Goal: Transaction & Acquisition: Purchase product/service

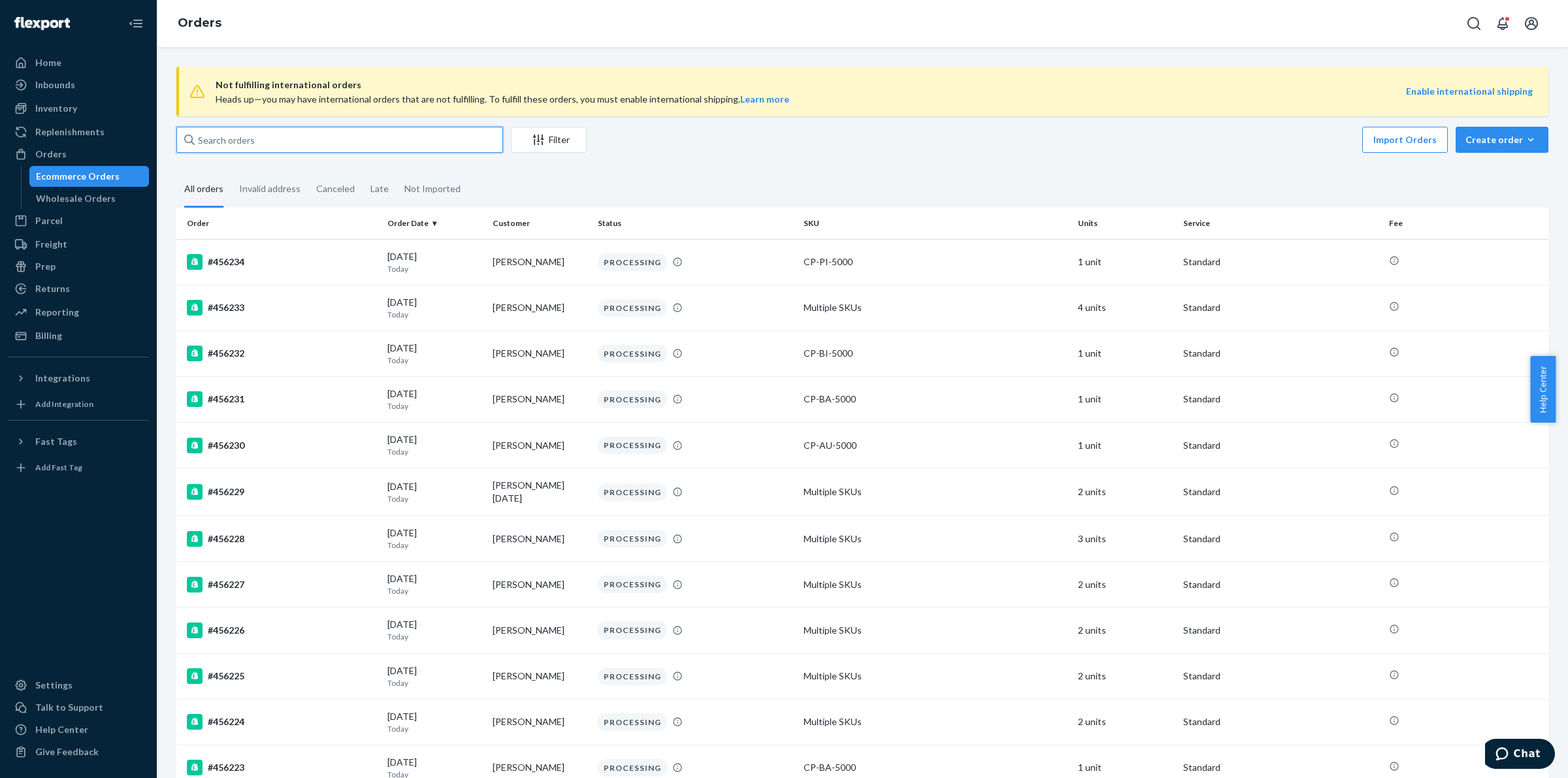
click at [273, 148] on input "text" at bounding box center [339, 140] width 327 height 26
paste input "#396135"
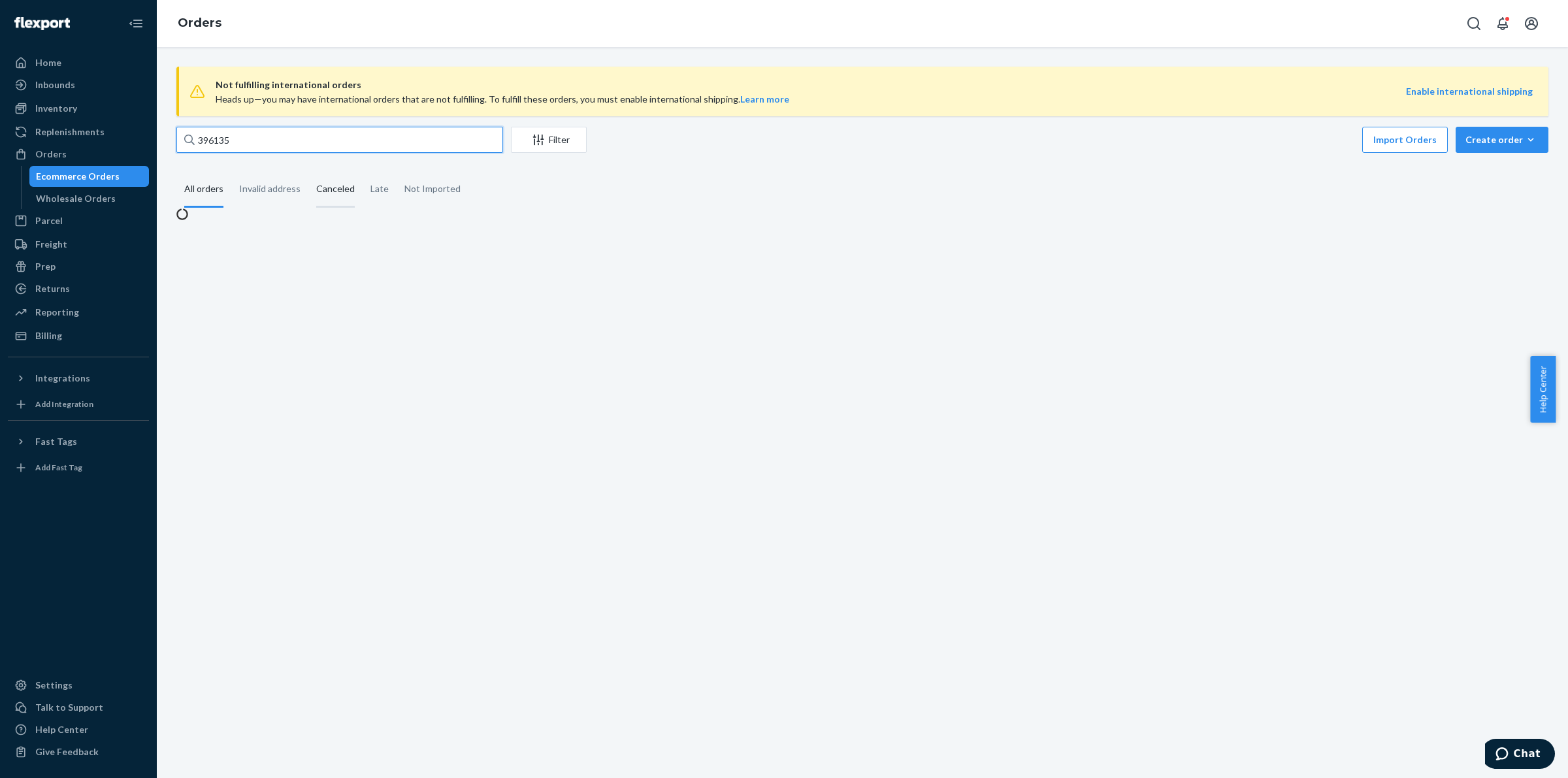
type input "396135"
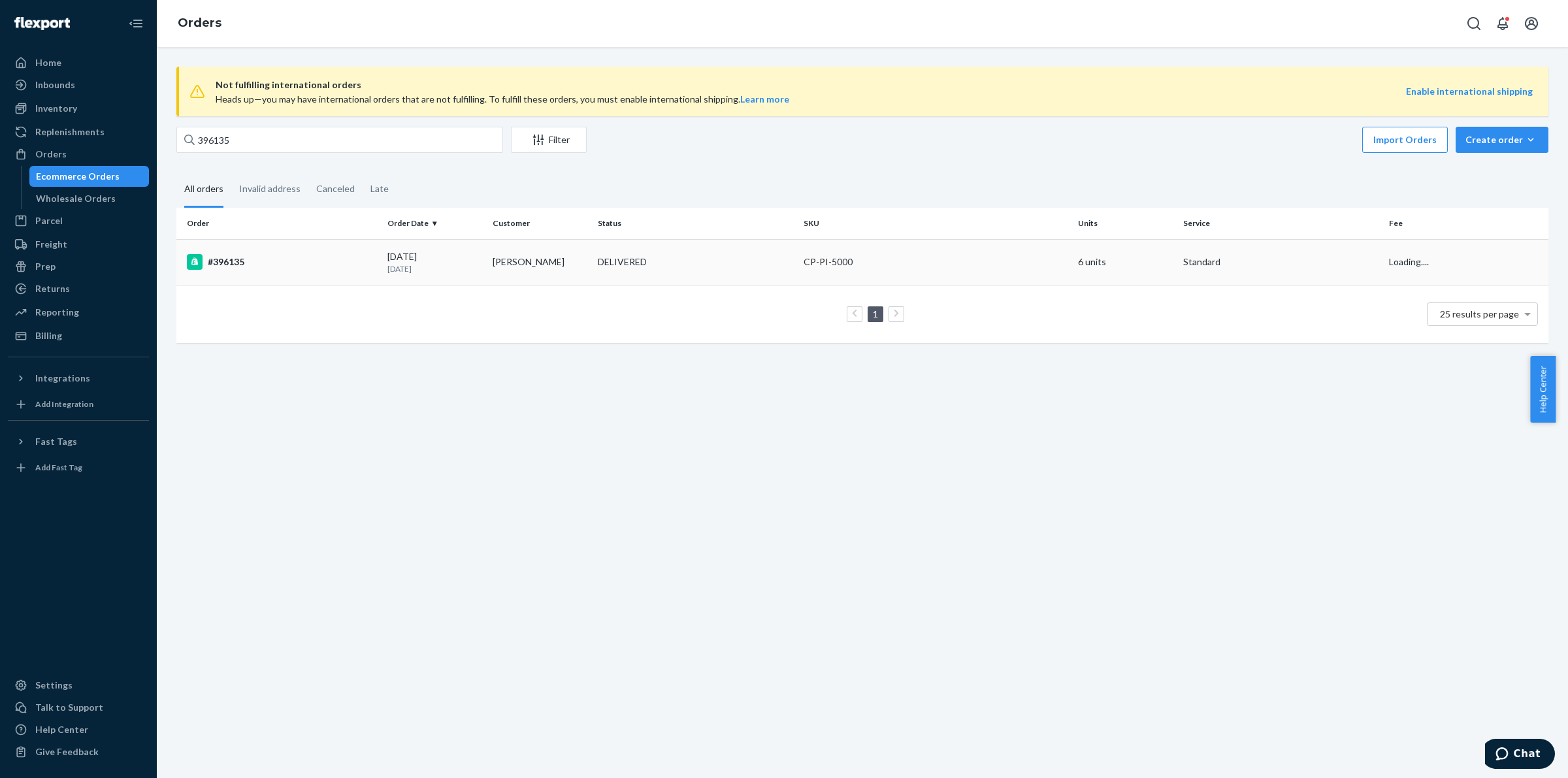
click at [247, 252] on td "#396135" at bounding box center [279, 262] width 206 height 45
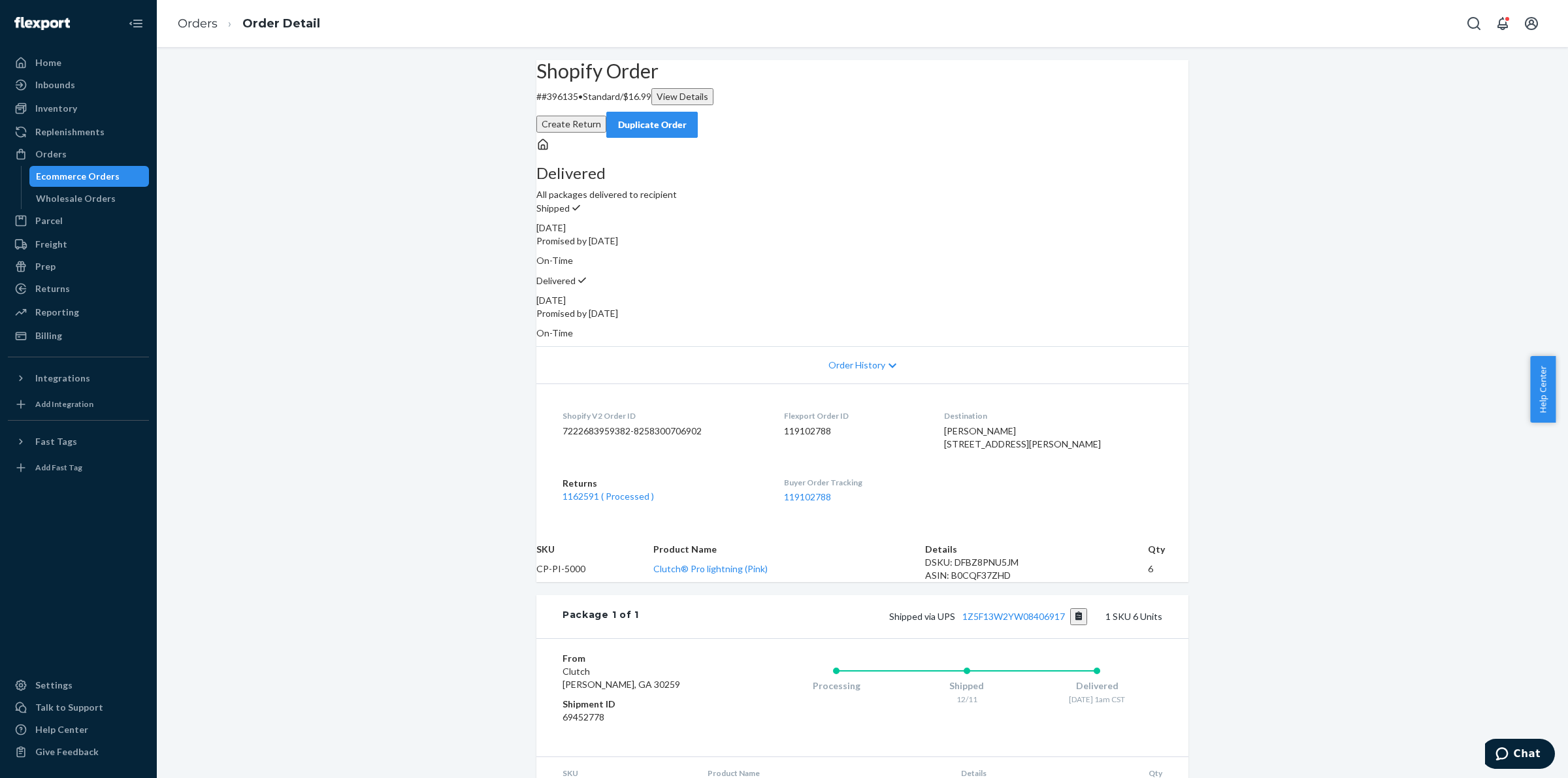
click at [116, 167] on div "Ecommerce Orders" at bounding box center [90, 176] width 118 height 18
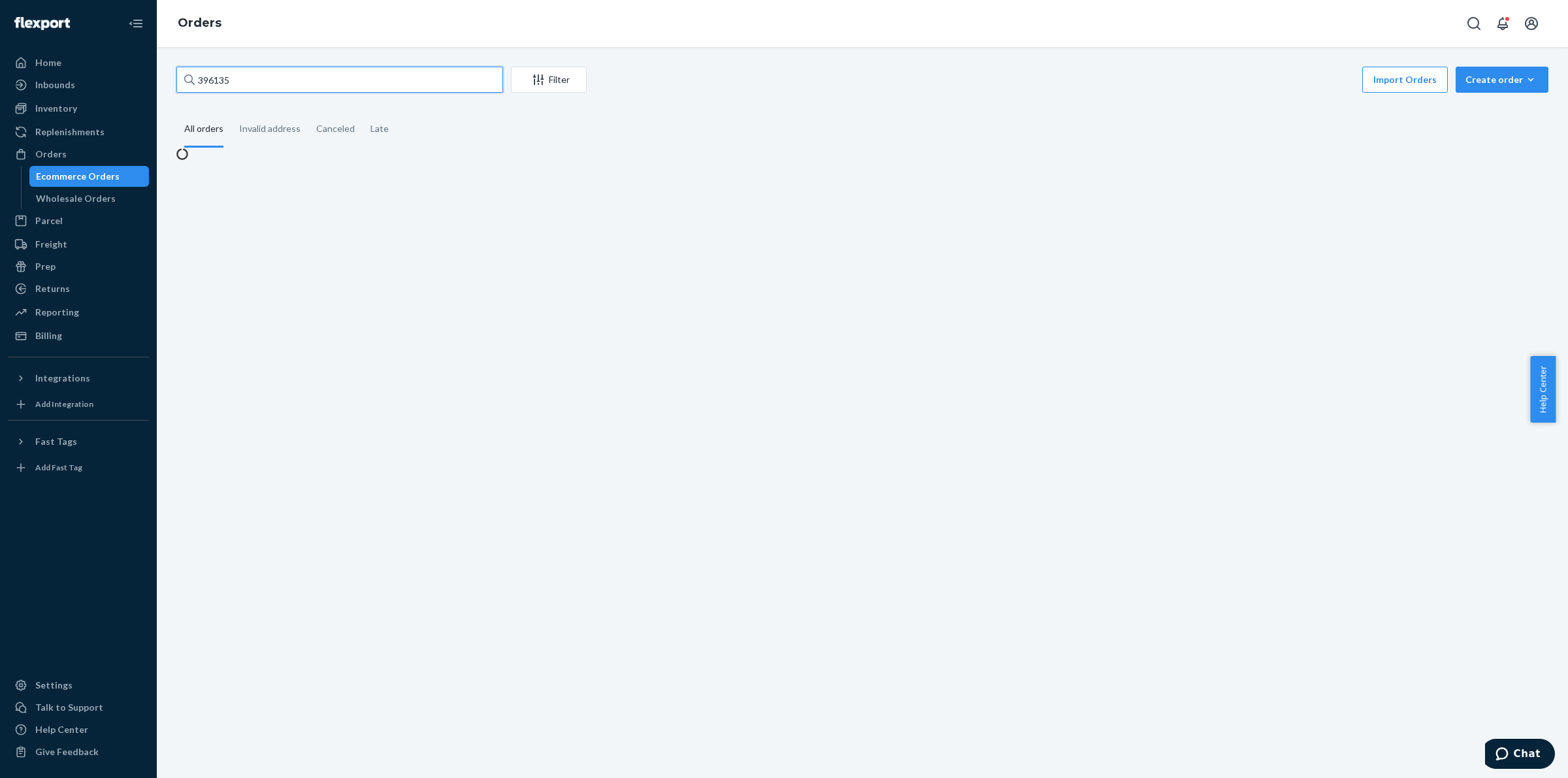
click at [290, 85] on input "396135" at bounding box center [339, 79] width 327 height 26
paste input "SKGW-Z-TJX"
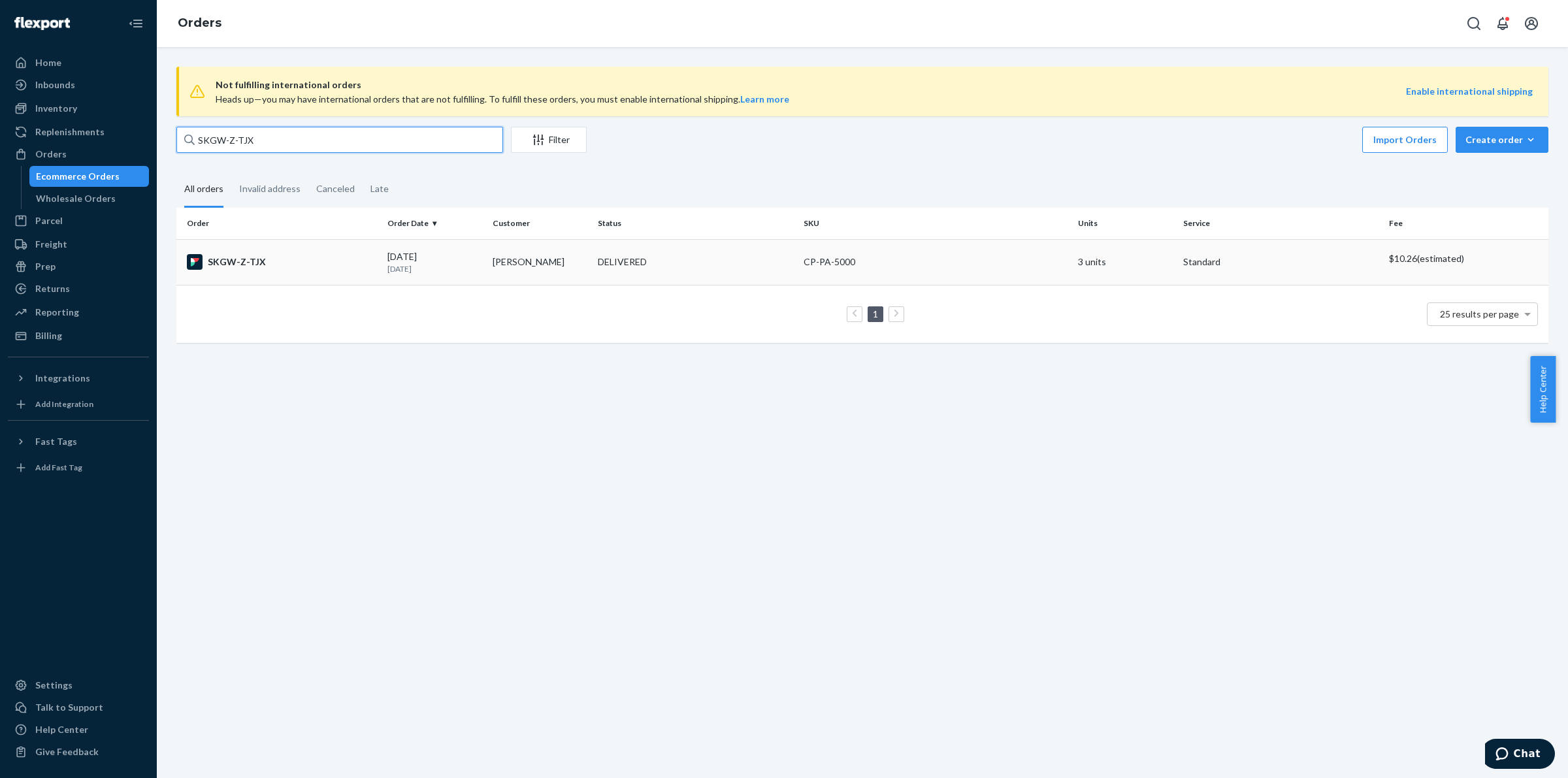
type input "SKGW-Z-TJX"
click at [285, 259] on div "SKGW-Z-TJX" at bounding box center [281, 262] width 190 height 16
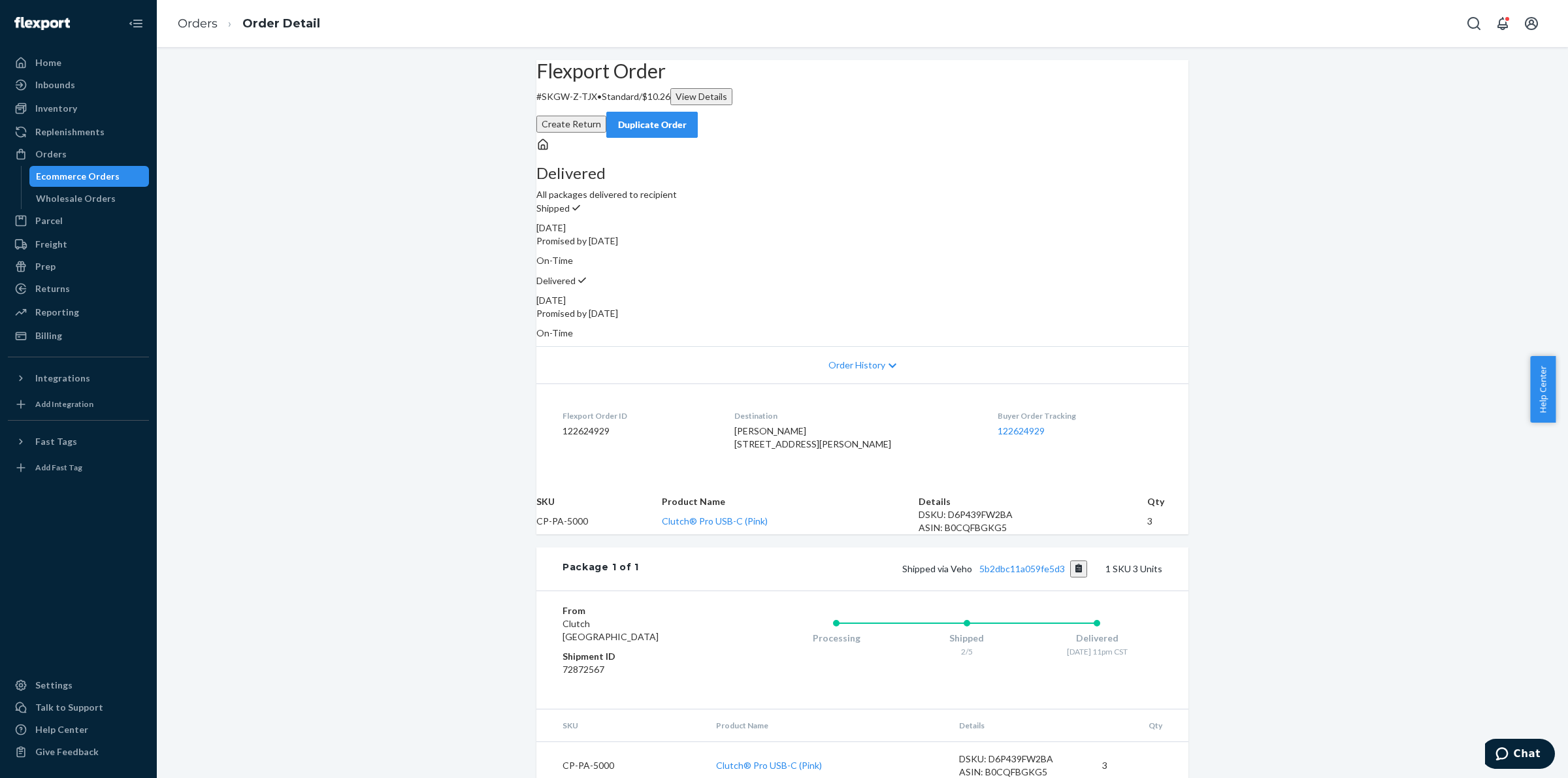
click at [698, 113] on button "Duplicate Order" at bounding box center [652, 125] width 91 height 26
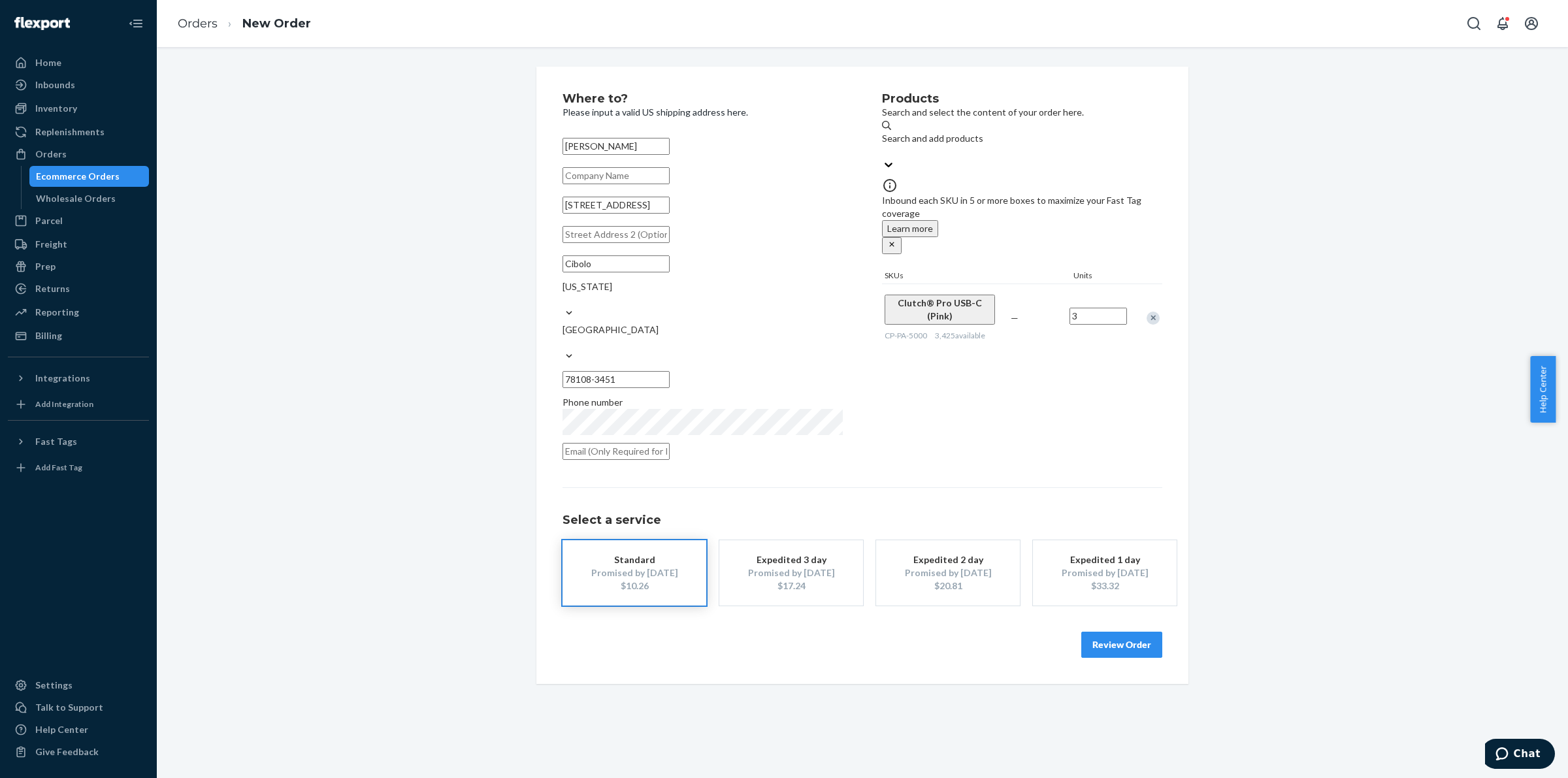
click at [657, 211] on input "[STREET_ADDRESS]" at bounding box center [616, 205] width 107 height 17
paste input "[PERSON_NAME] [STREET_ADDRESS][PERSON_NAME]"
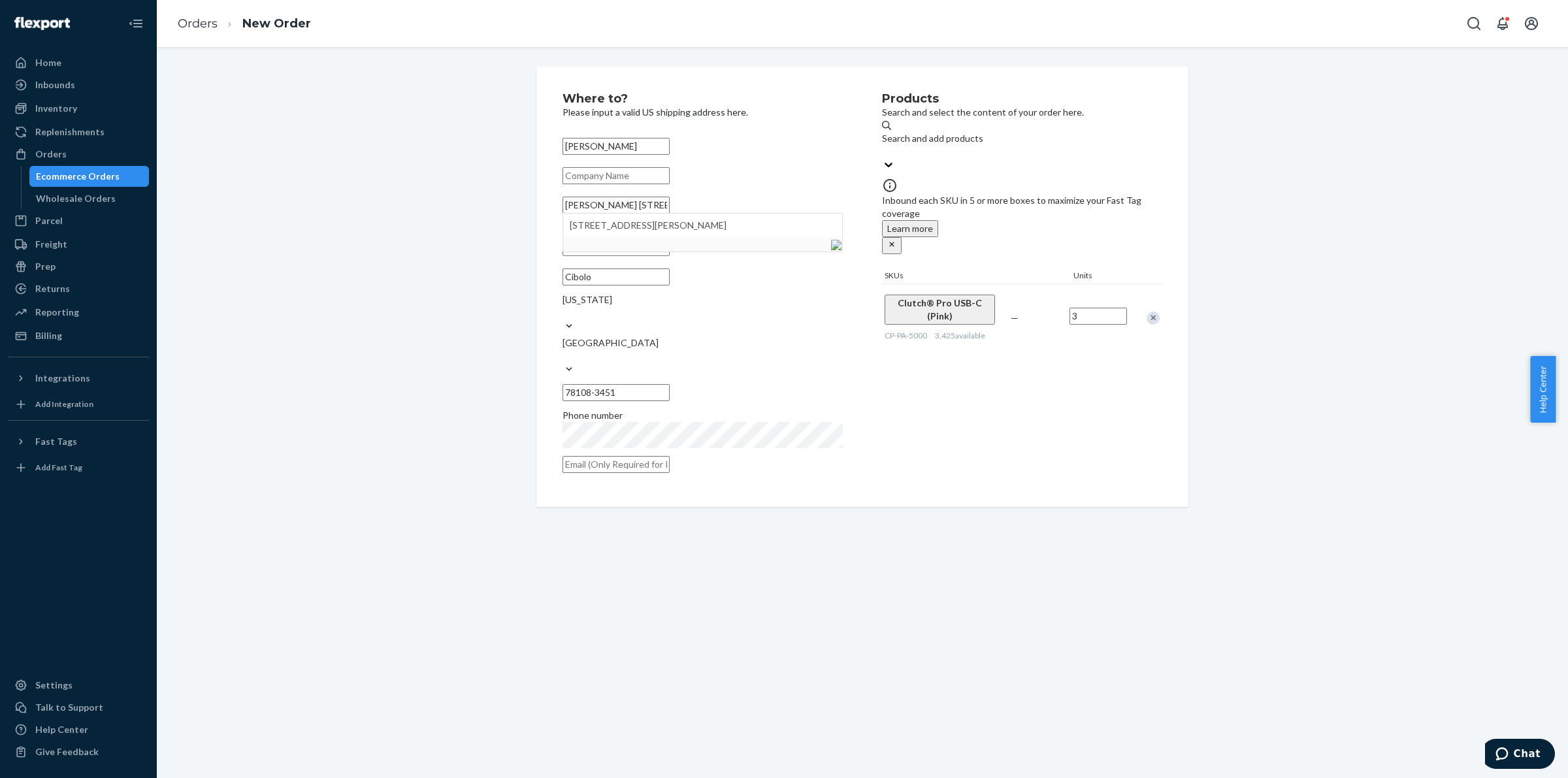
click at [618, 214] on input "[PERSON_NAME] [STREET_ADDRESS][PERSON_NAME]" at bounding box center [616, 205] width 107 height 17
drag, startPoint x: 618, startPoint y: 216, endPoint x: 527, endPoint y: 222, distance: 91.2
click at [537, 222] on div "Where to? Please input a valid US shipping address here. [PERSON_NAME] [PERSON_…" at bounding box center [863, 287] width 652 height 440
type input "[STREET_ADDRESS][PERSON_NAME]"
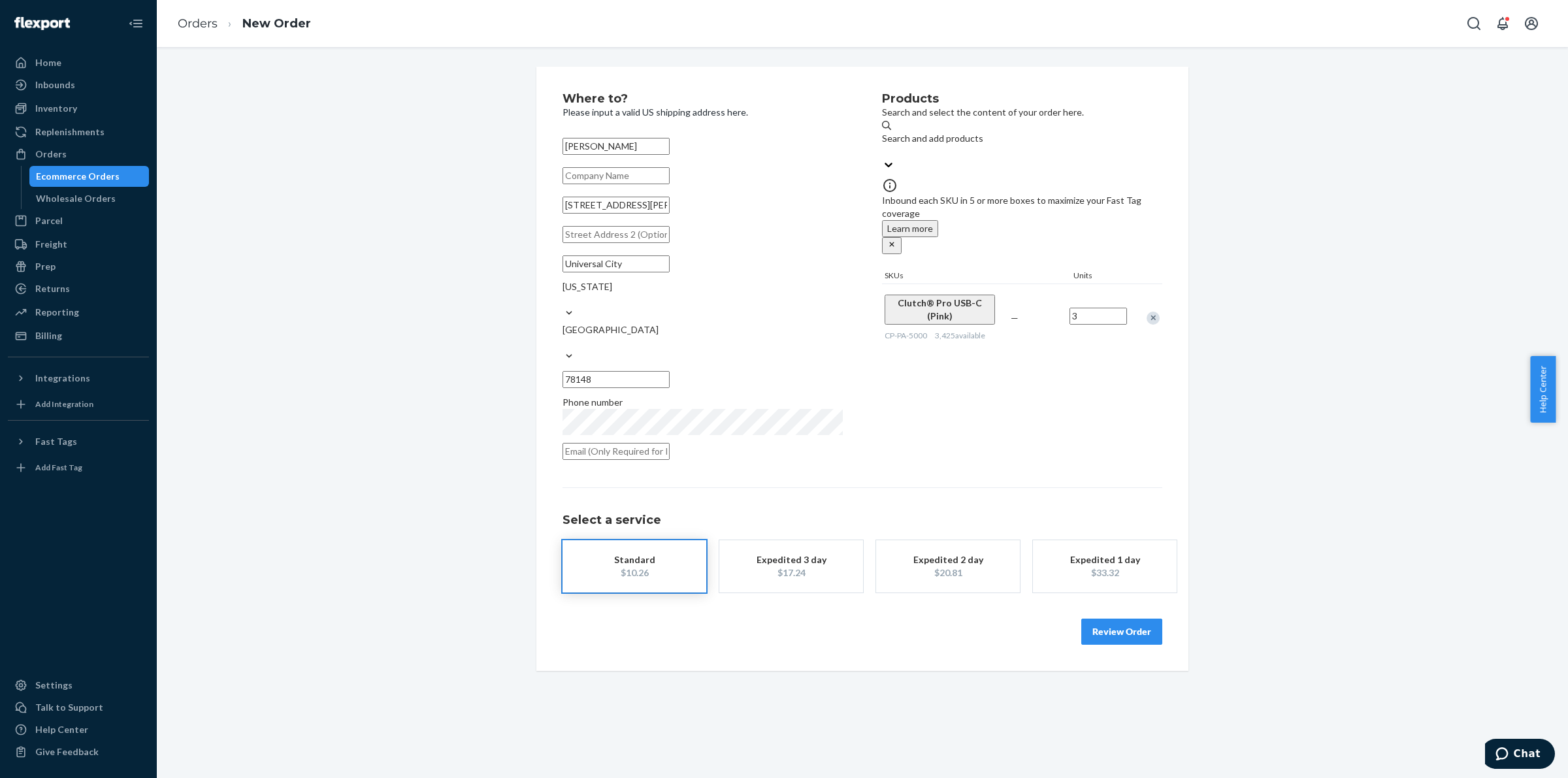
click at [1095, 308] on input "3" at bounding box center [1099, 316] width 57 height 17
type input "1"
drag, startPoint x: 1129, startPoint y: 599, endPoint x: 1128, endPoint y: 589, distance: 10.0
click at [1129, 606] on div "Review Order" at bounding box center [862, 625] width 600 height 39
click at [1109, 632] on button "Review Order" at bounding box center [1121, 645] width 81 height 26
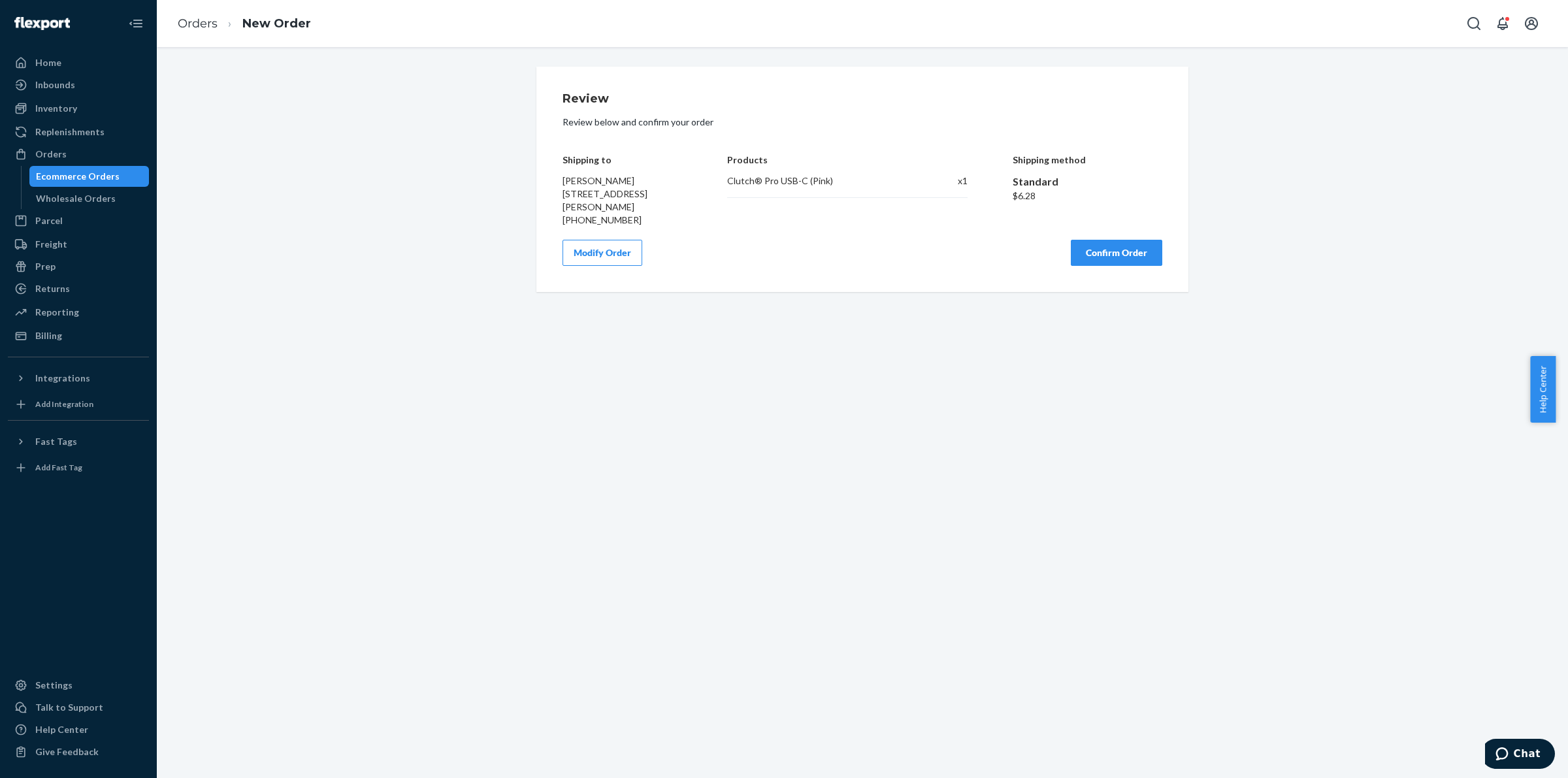
click at [1121, 258] on button "Confirm Order" at bounding box center [1116, 253] width 91 height 26
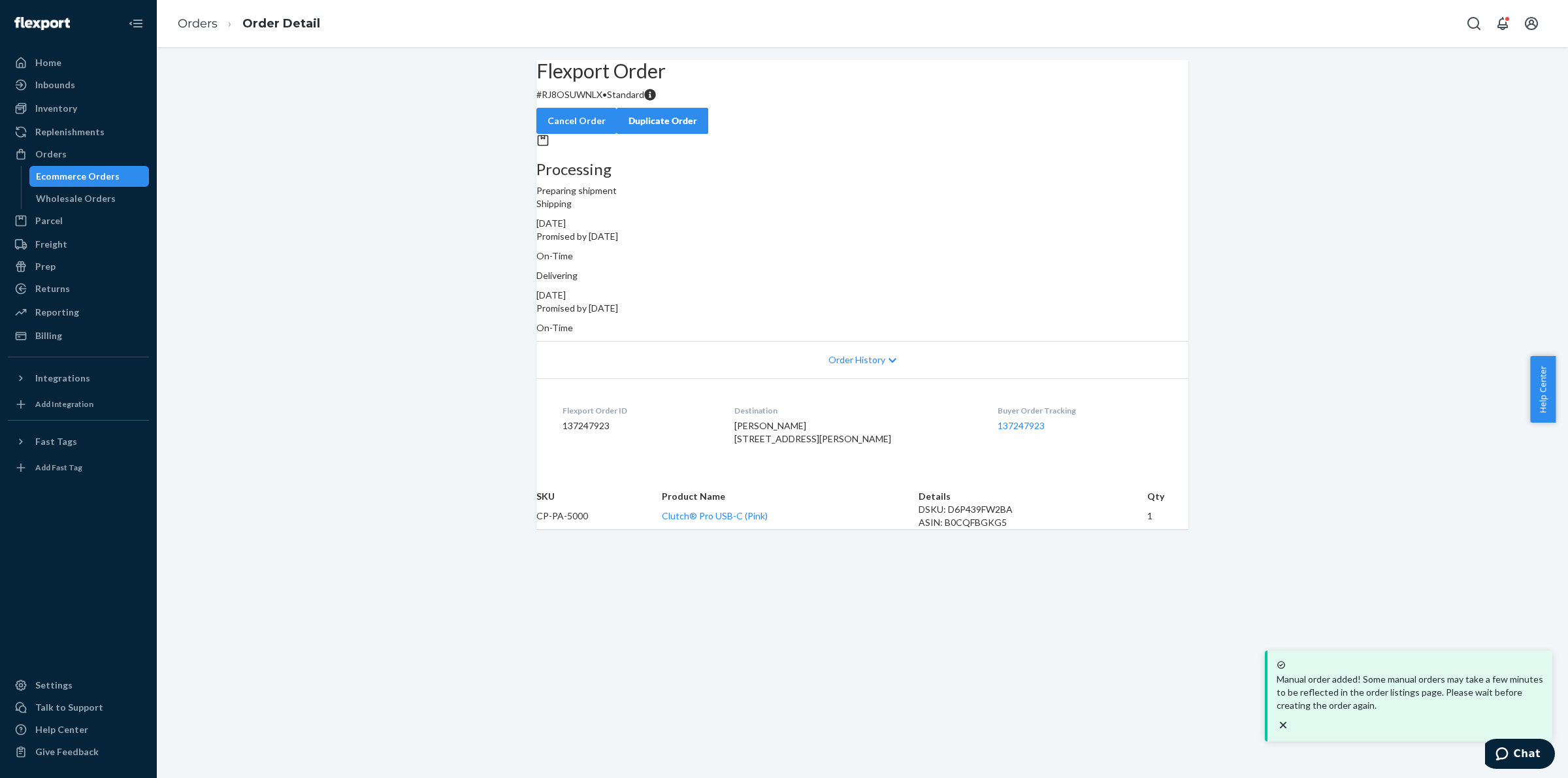
click at [609, 101] on p "# RJ8OSUWNLX • Standard" at bounding box center [863, 95] width 652 height 13
click at [609, 101] on p "# RJ8OSUWNLX • Standard" at bounding box center [863, 95] width 652 height 13
copy p "RJ8OSUWNLX"
